Goal: Task Accomplishment & Management: Use online tool/utility

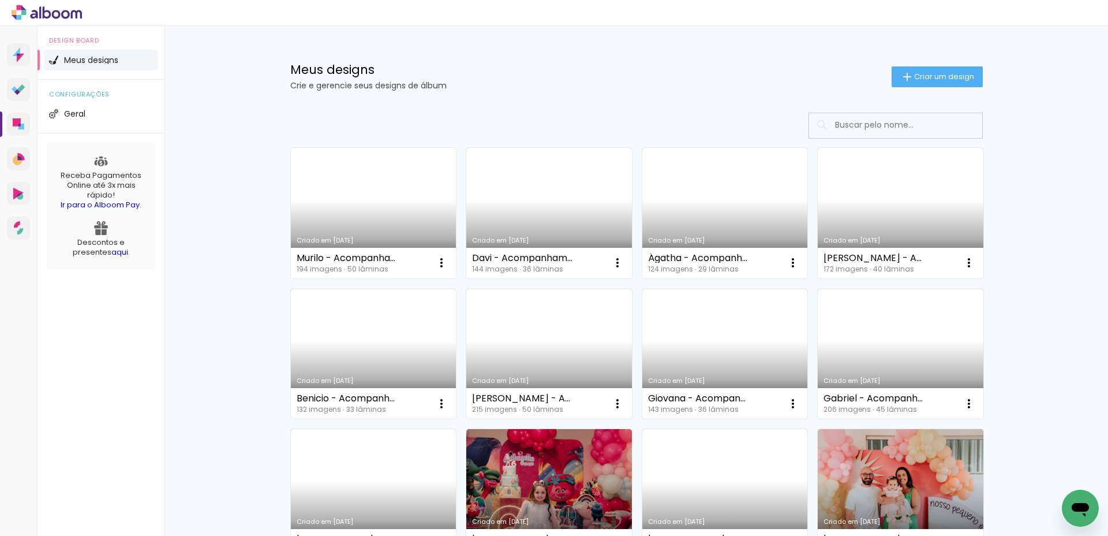
click at [362, 177] on link "Criado em [DATE]" at bounding box center [374, 213] width 166 height 130
